Goal: Task Accomplishment & Management: Manage account settings

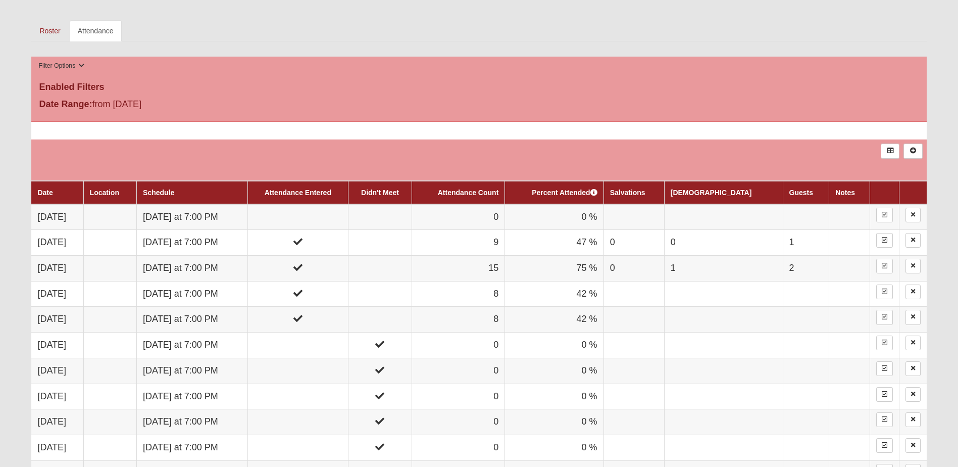
scroll to position [505, 0]
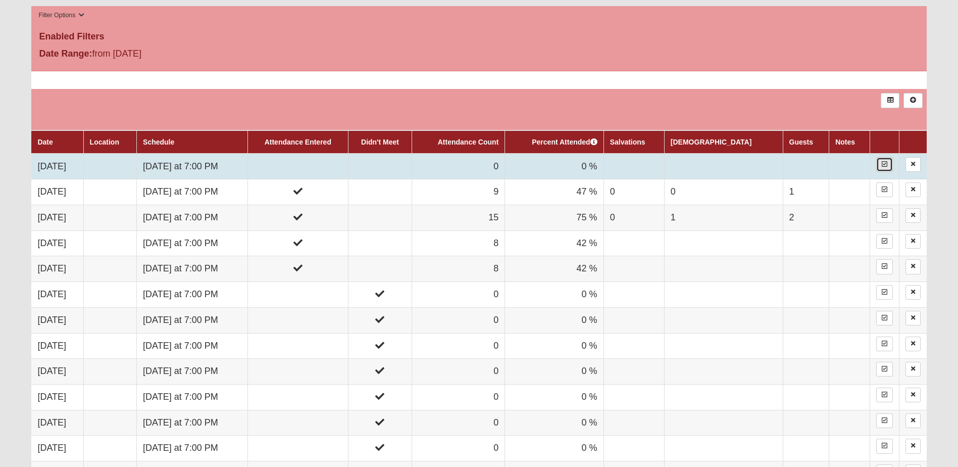
click at [885, 159] on link at bounding box center [884, 164] width 17 height 15
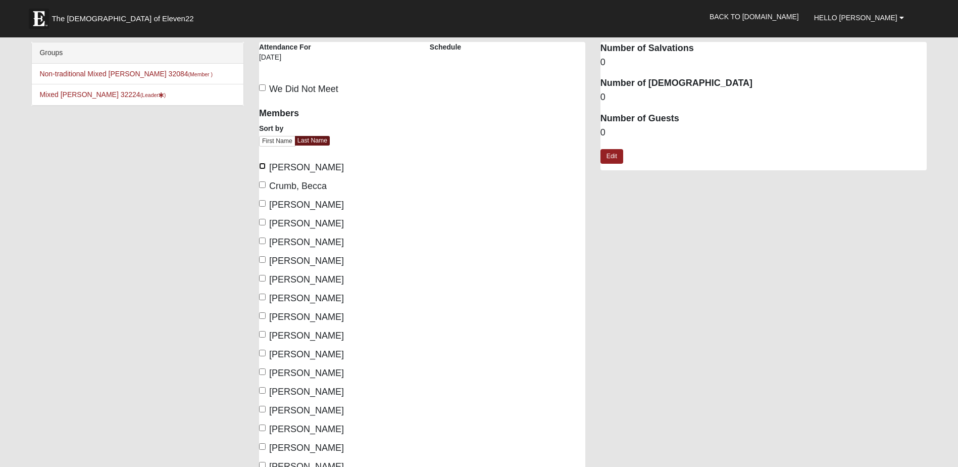
click at [261, 166] on input "Bielecki, Amanda" at bounding box center [262, 166] width 7 height 7
checkbox input "true"
click at [261, 239] on input "Gardner, Stephanie" at bounding box center [262, 240] width 7 height 7
checkbox input "true"
click at [263, 258] on input "Goodrich, Darian" at bounding box center [262, 259] width 7 height 7
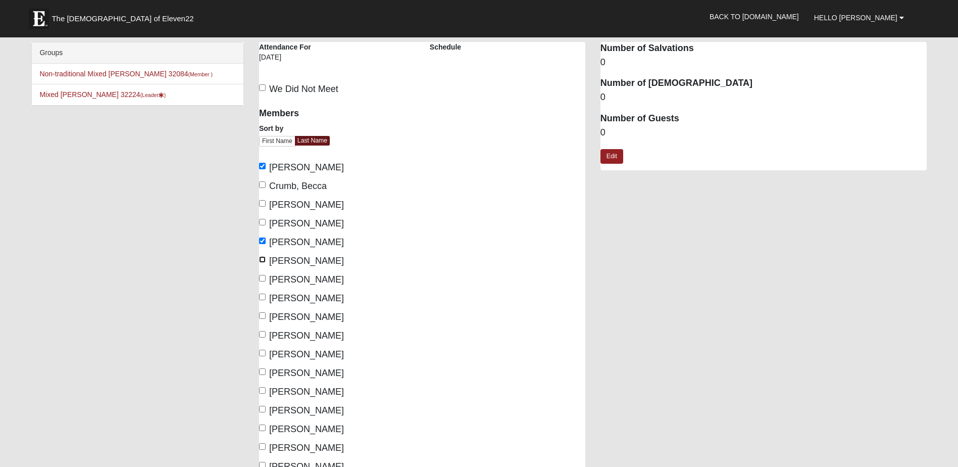
checkbox input "true"
click at [263, 297] on input "Guzman, Krissy" at bounding box center [262, 296] width 7 height 7
checkbox input "true"
click at [263, 314] on input "Higgins, Jamie" at bounding box center [262, 315] width 7 height 7
checkbox input "true"
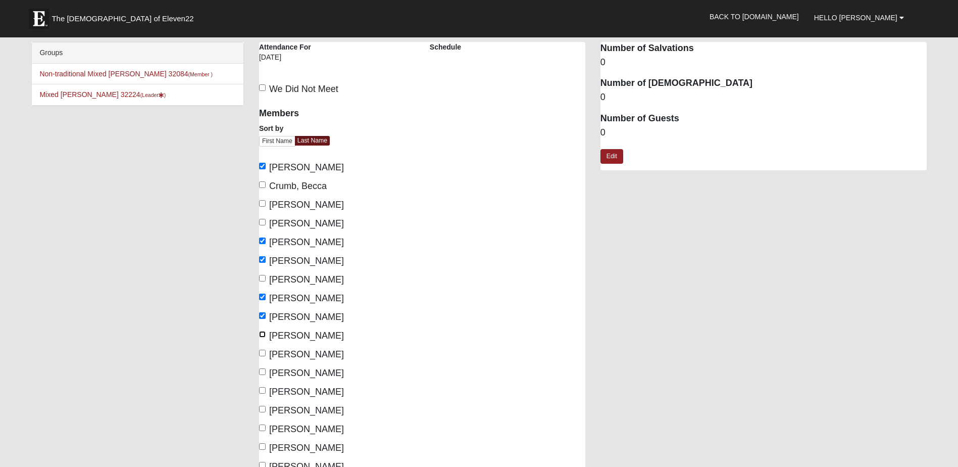
click at [264, 333] on input "Kelley, Katie" at bounding box center [262, 334] width 7 height 7
checkbox input "true"
click at [263, 351] on input "Luehring, Jenny" at bounding box center [262, 352] width 7 height 7
checkbox input "true"
click at [263, 390] on input "Norton, Katie" at bounding box center [262, 390] width 7 height 7
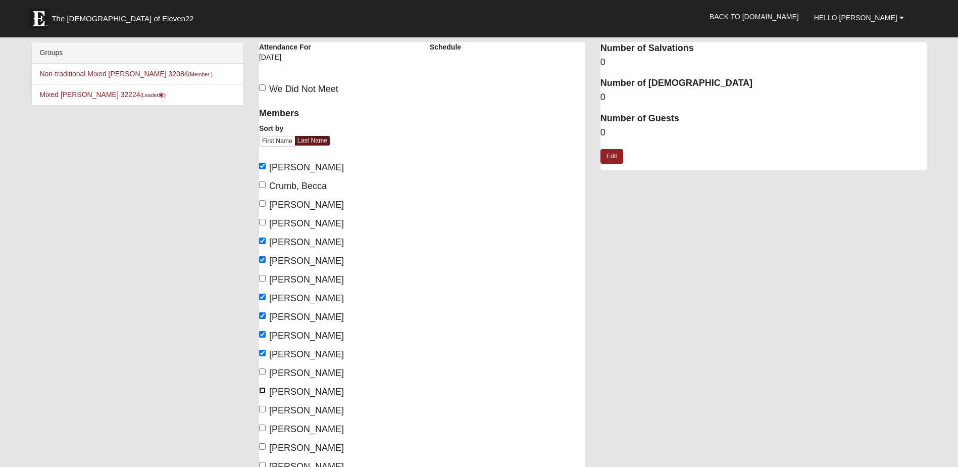
checkbox input "true"
click at [262, 409] on input "Olesen, Brock" at bounding box center [262, 408] width 7 height 7
checkbox input "true"
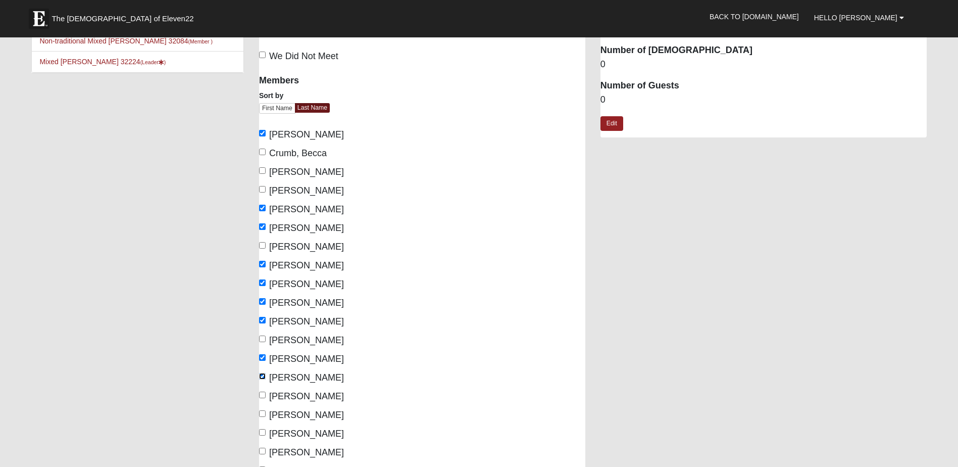
scroll to position [50, 0]
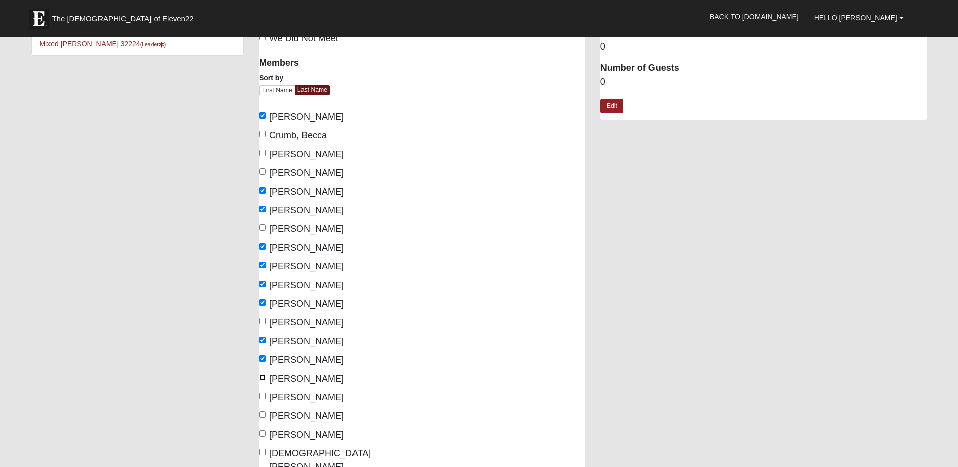
click at [265, 378] on input "Perritt, John" at bounding box center [262, 377] width 7 height 7
checkbox input "true"
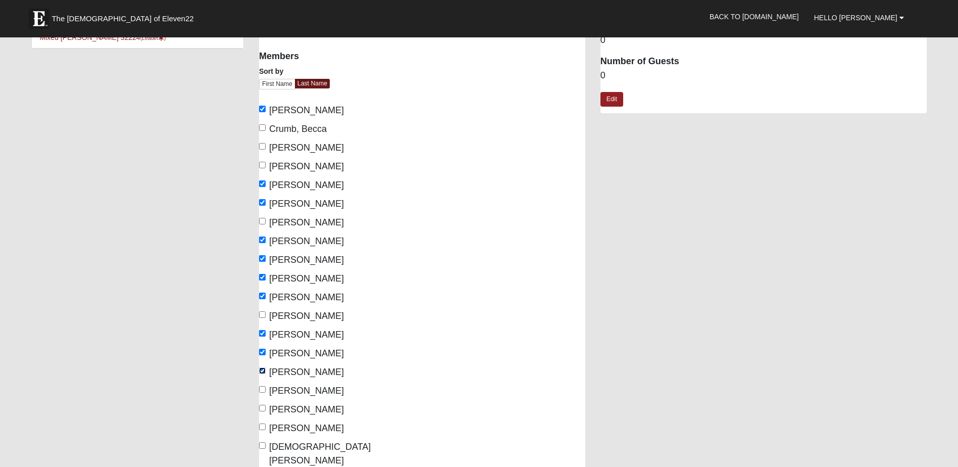
scroll to position [101, 0]
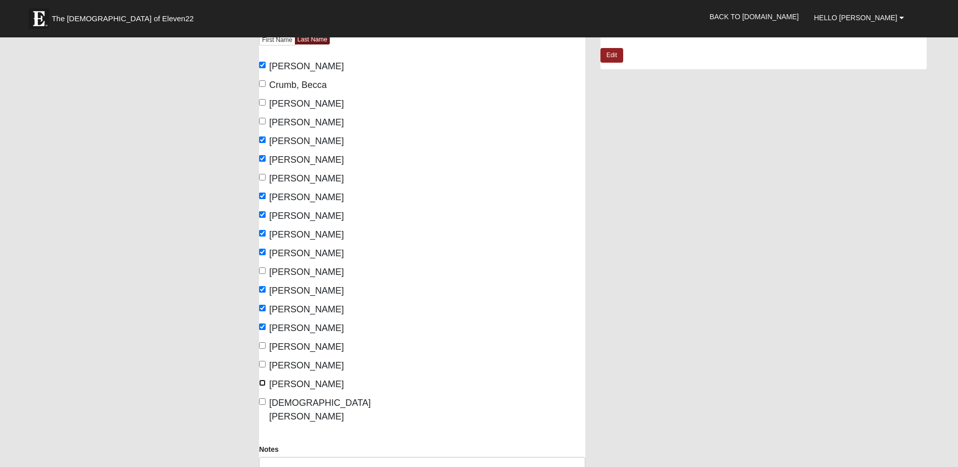
click at [264, 385] on input "Smith, Matthew" at bounding box center [262, 382] width 7 height 7
checkbox input "true"
click at [264, 398] on input "Temple, Caroline" at bounding box center [262, 401] width 7 height 7
checkbox input "true"
click at [295, 366] on span "Shore, Reid" at bounding box center [306, 365] width 75 height 10
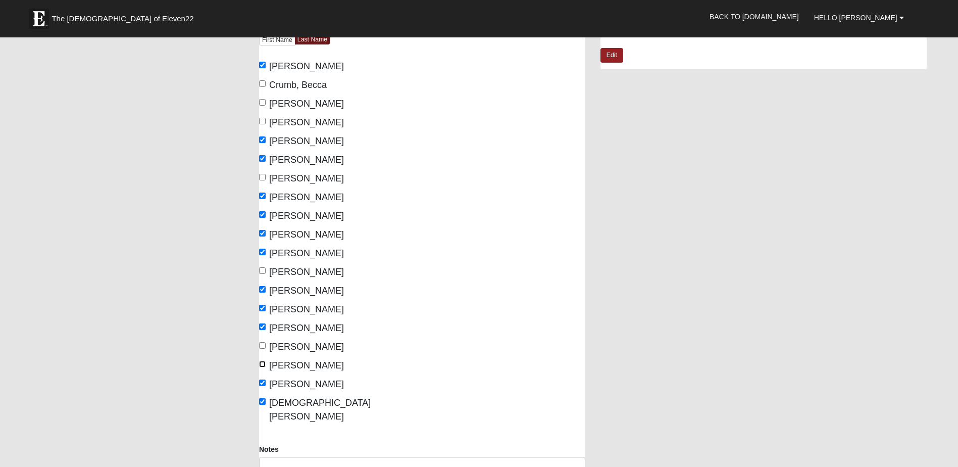
click at [266, 366] on input "Shore, Reid" at bounding box center [262, 364] width 7 height 7
checkbox input "true"
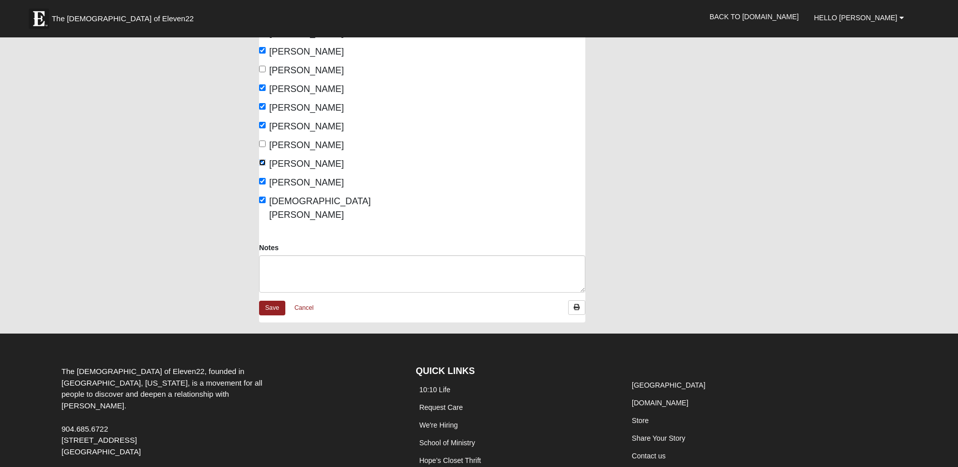
scroll to position [303, 0]
click at [272, 300] on link "Save" at bounding box center [272, 307] width 26 height 15
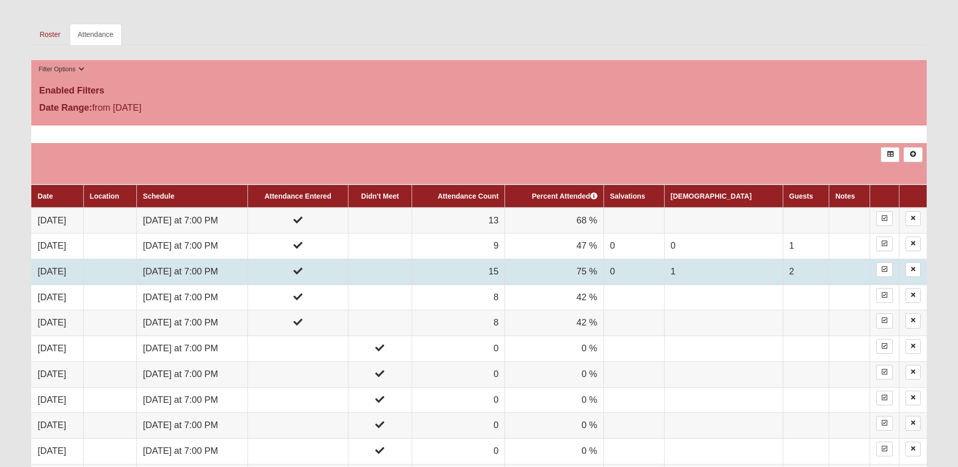
scroll to position [454, 0]
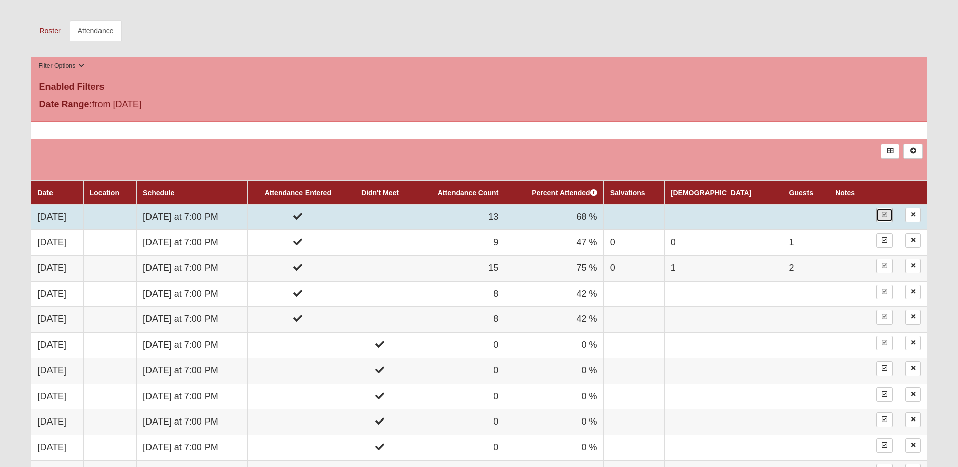
click at [883, 215] on icon at bounding box center [885, 215] width 6 height 6
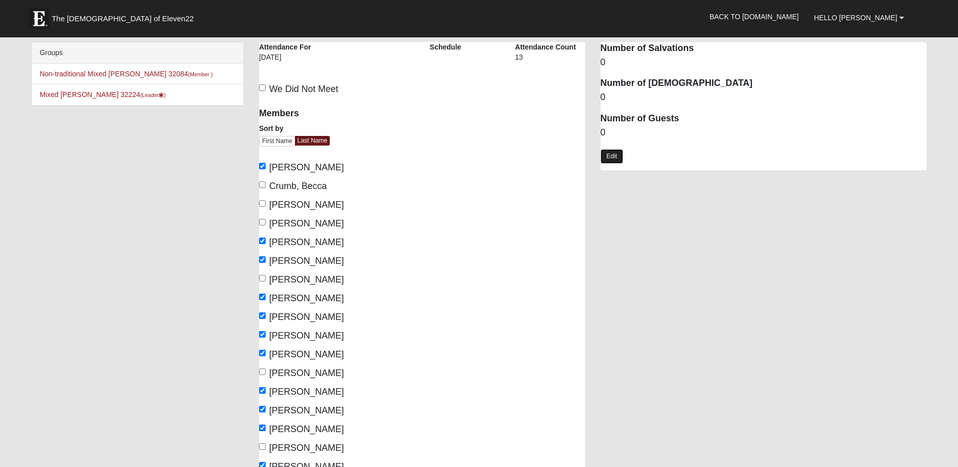
click at [611, 153] on link "Edit" at bounding box center [611, 156] width 23 height 15
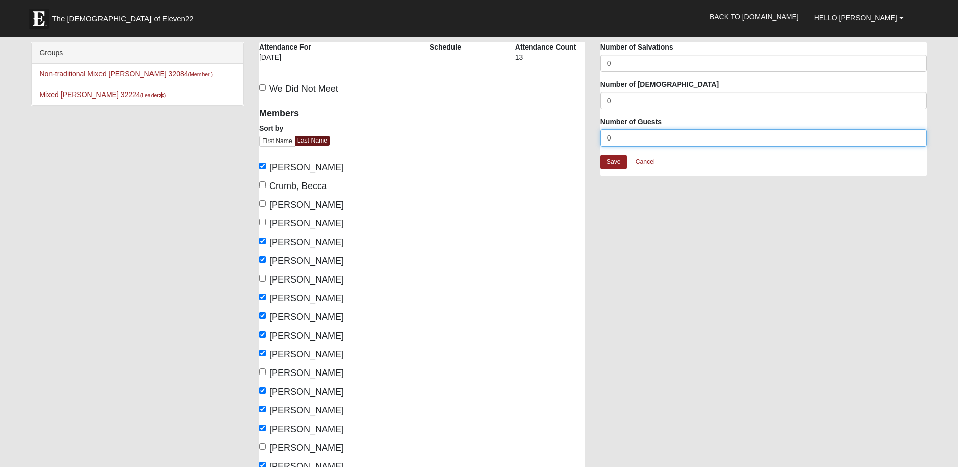
click at [609, 137] on input "0" at bounding box center [763, 137] width 326 height 17
type input "1"
click at [611, 160] on link "Save" at bounding box center [613, 162] width 26 height 15
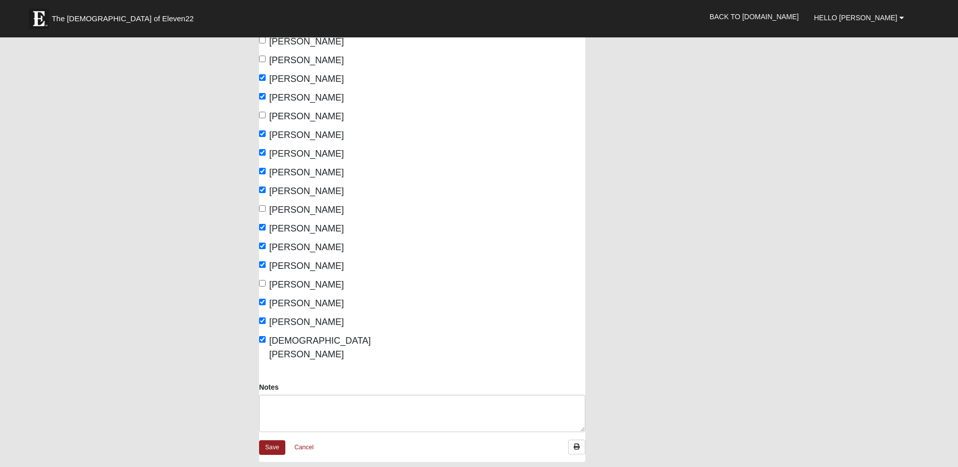
scroll to position [303, 0]
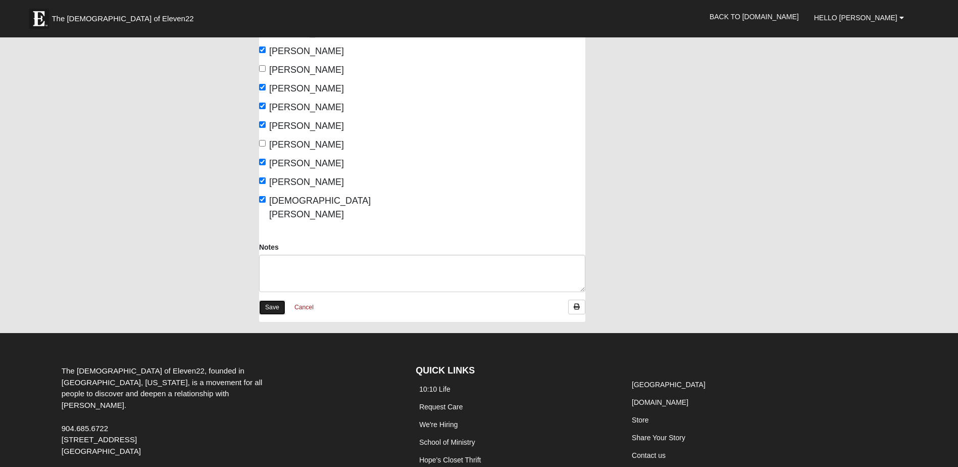
click at [268, 300] on link "Save" at bounding box center [272, 307] width 26 height 15
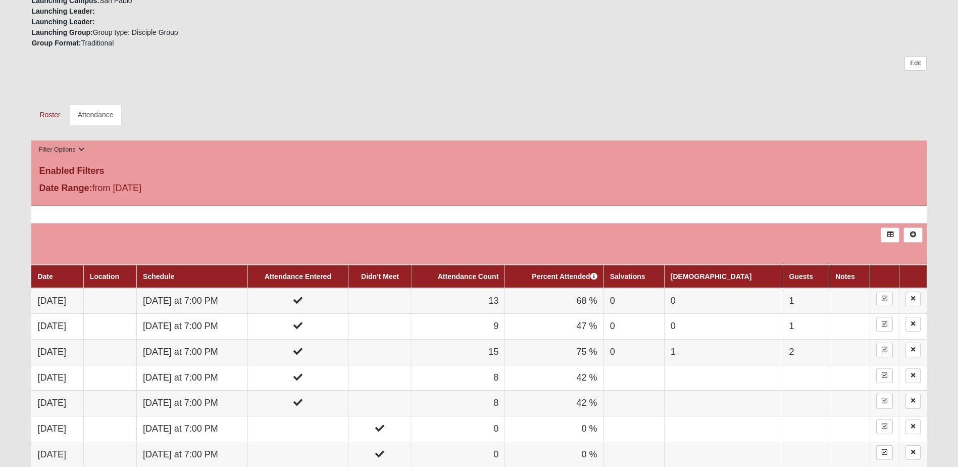
scroll to position [353, 0]
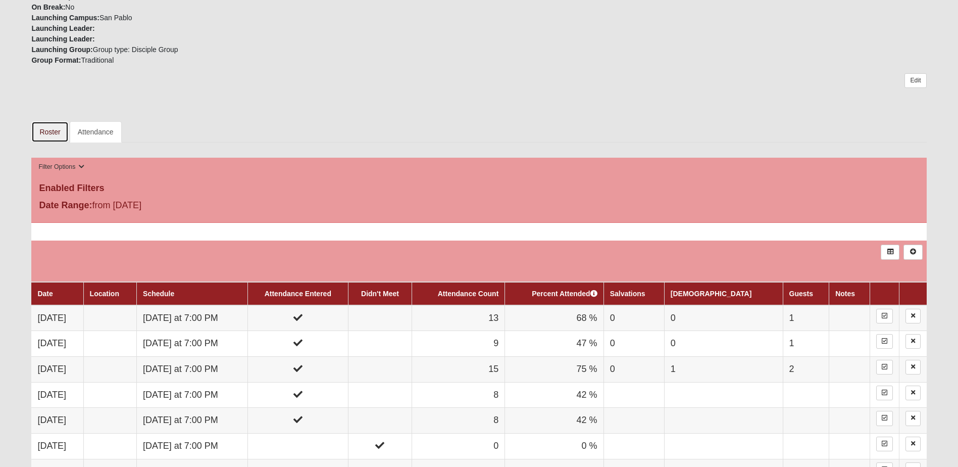
click at [49, 131] on link "Roster" at bounding box center [49, 131] width 37 height 21
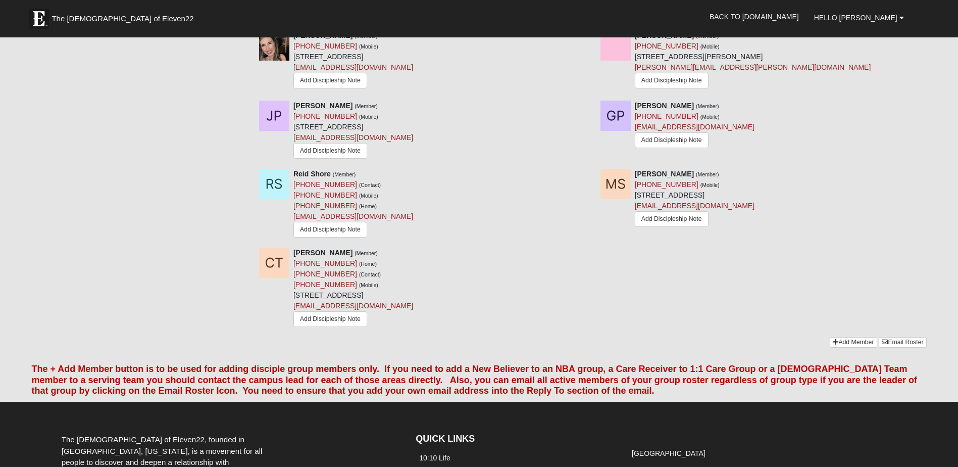
scroll to position [959, 0]
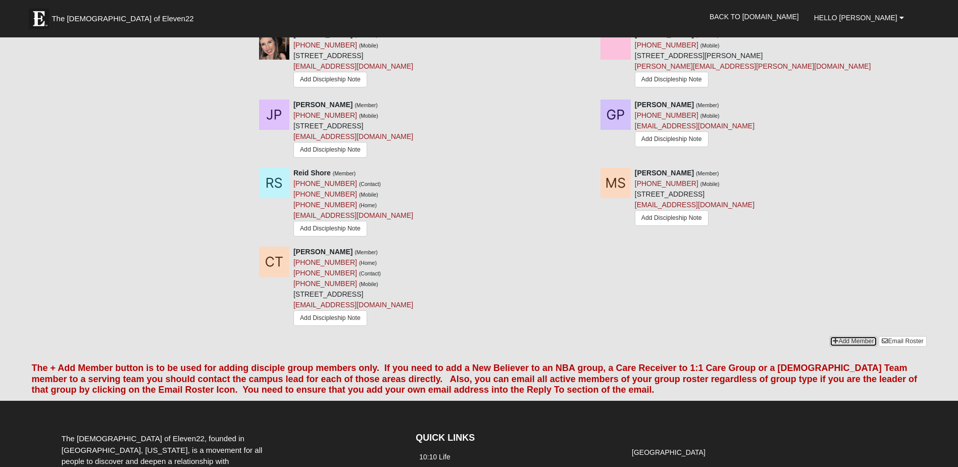
click at [835, 345] on link "Add Member" at bounding box center [853, 341] width 47 height 11
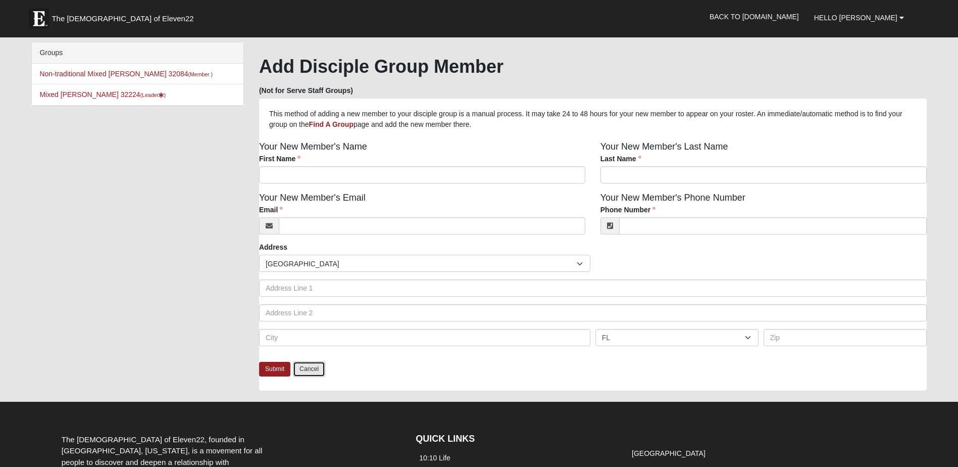
click at [311, 370] on link "Cancel" at bounding box center [309, 369] width 32 height 16
